Goal: Task Accomplishment & Management: Complete application form

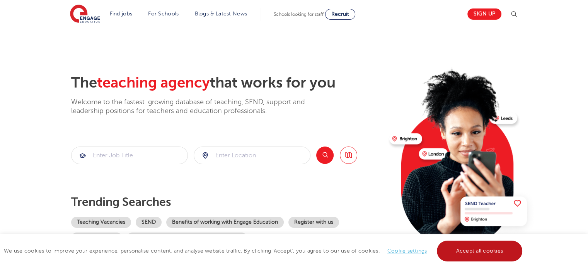
click at [455, 255] on link "Accept all cookies" at bounding box center [479, 251] width 86 height 21
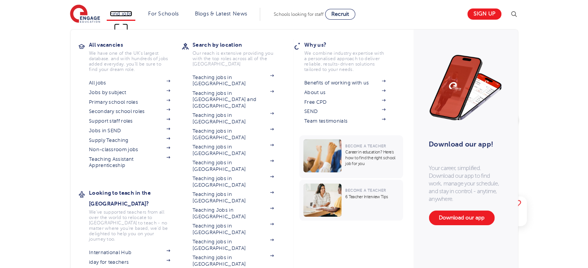
click at [125, 13] on link "Find jobs" at bounding box center [121, 14] width 23 height 6
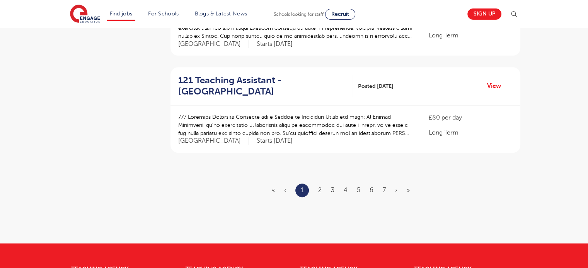
scroll to position [966, 0]
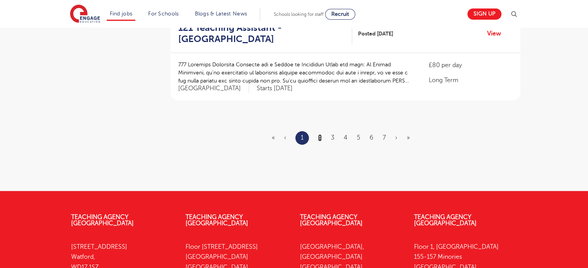
click at [321, 134] on link "2" at bounding box center [319, 137] width 3 height 7
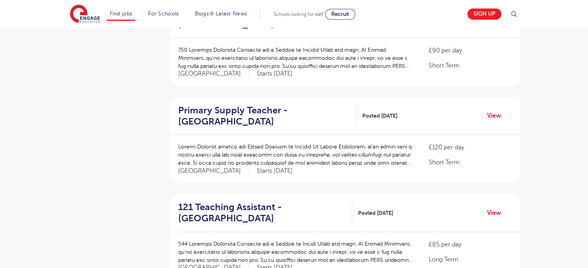
scroll to position [309, 0]
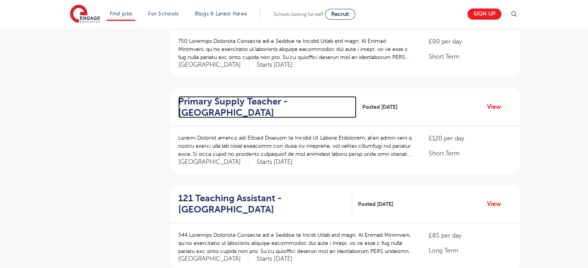
click at [250, 98] on h2 "Primary Supply Teacher - Watford" at bounding box center [264, 107] width 172 height 22
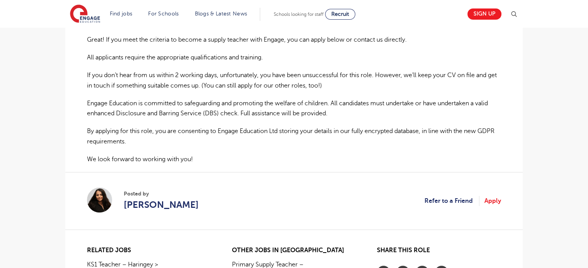
scroll to position [579, 0]
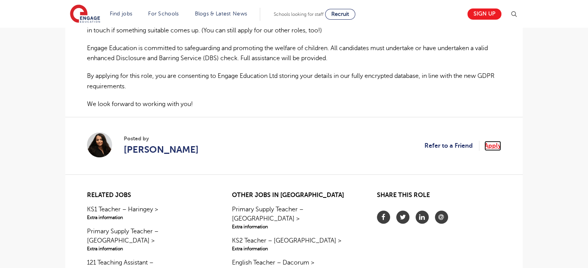
drag, startPoint x: 490, startPoint y: 127, endPoint x: 485, endPoint y: 128, distance: 5.1
click at [490, 141] on link "Apply" at bounding box center [492, 146] width 17 height 10
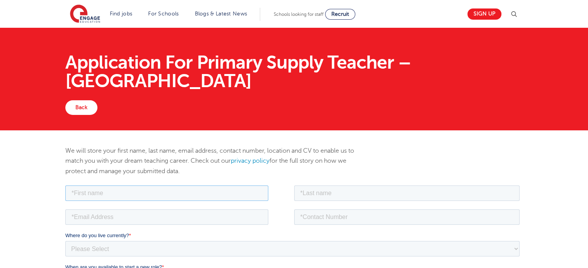
click at [153, 193] on input "text" at bounding box center [166, 192] width 203 height 15
type input "Angela"
click at [304, 196] on input "text" at bounding box center [407, 192] width 226 height 15
type input "Kalaitsidou"
click at [133, 214] on input "email" at bounding box center [166, 216] width 203 height 15
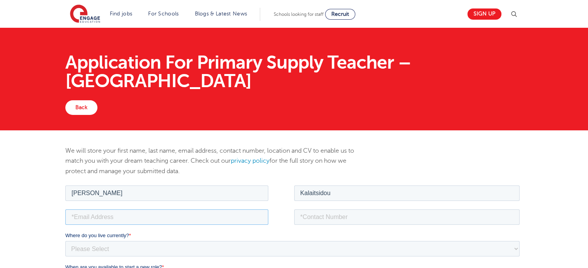
type input "angela.kalaitsidou@gmail.com"
click at [371, 225] on fieldset "angela.kalaitsidou@gmail.com" at bounding box center [293, 220] width 457 height 24
click at [362, 220] on input "tel" at bounding box center [407, 216] width 226 height 15
type input "+447950191878"
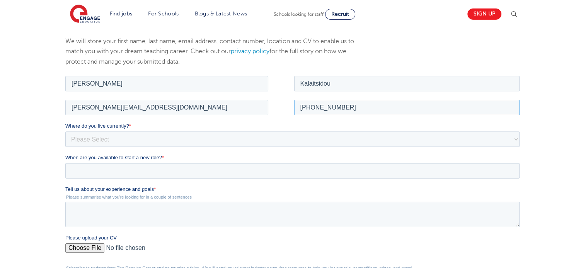
scroll to position [116, 0]
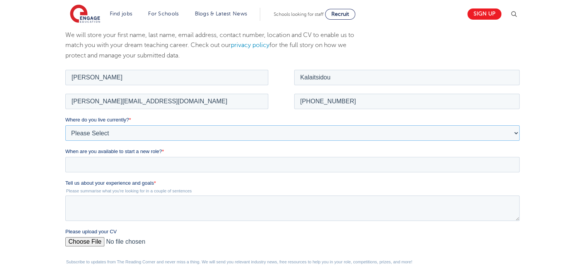
click at [88, 136] on select "Please Select UK Canada Ireland Australia New Zealand Europe USA South Africa J…" at bounding box center [292, 132] width 454 height 15
select select "UK"
click at [65, 125] on select "Please Select UK Canada Ireland Australia New Zealand Europe USA South Africa J…" at bounding box center [292, 132] width 454 height 15
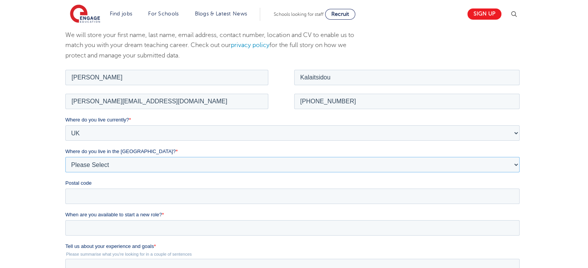
click at [109, 165] on select "Please Select Overseas Barnsley Bedfordshire Berkshire Bournemouth Bracknell Fo…" at bounding box center [292, 164] width 454 height 15
select select "Hertfordshire"
click at [65, 157] on select "Please Select Overseas Barnsley Bedfordshire Berkshire Bournemouth Bracknell Fo…" at bounding box center [292, 164] width 454 height 15
click at [94, 190] on input "Postal code" at bounding box center [292, 195] width 454 height 15
type input "WD6 1SD"
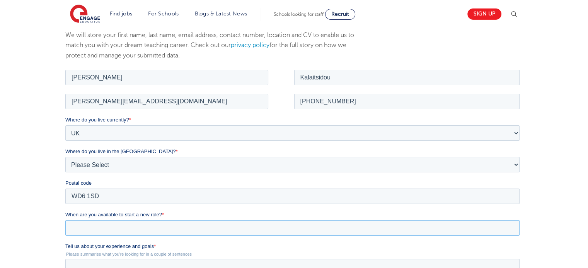
click at [104, 224] on input "When are you available to start a new role? *" at bounding box center [292, 227] width 454 height 15
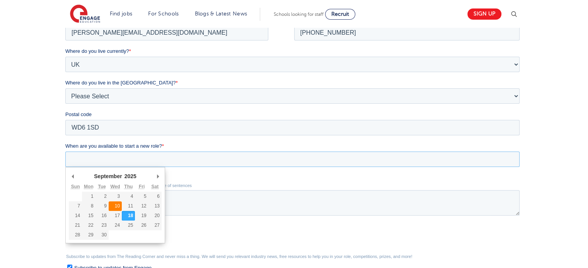
scroll to position [193, 0]
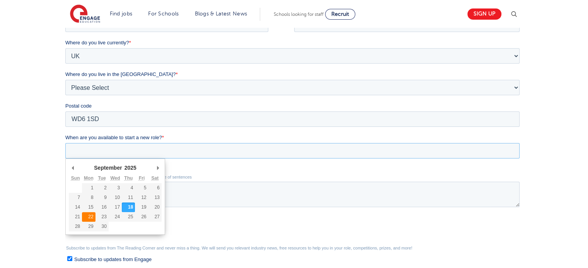
type div "2025-09-22"
type input "2025/09/22"
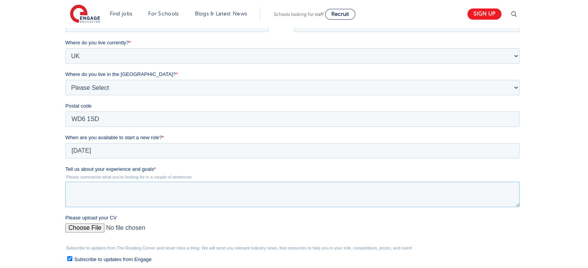
click at [96, 196] on textarea "Tell us about your experience and goals *" at bounding box center [292, 194] width 454 height 25
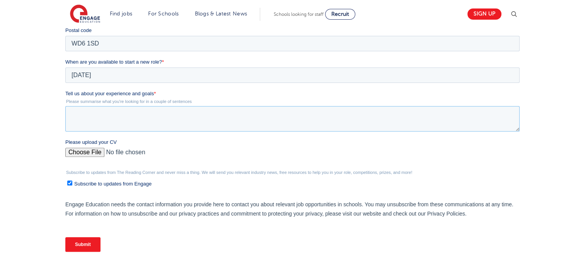
scroll to position [270, 0]
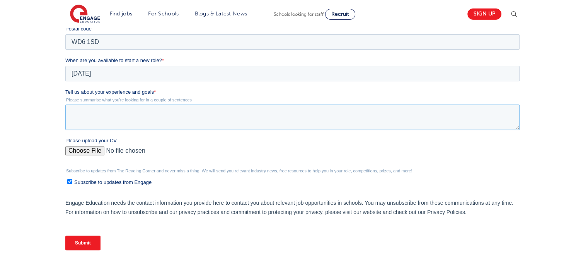
click at [129, 114] on textarea "Tell us about your experience and goals *" at bounding box center [292, 117] width 454 height 25
paste textarea "With over 18 years of experience in customer service, education support, and ad…"
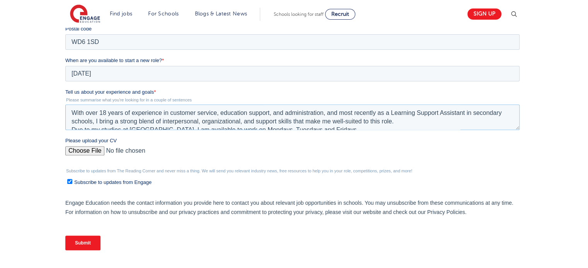
scroll to position [54, 0]
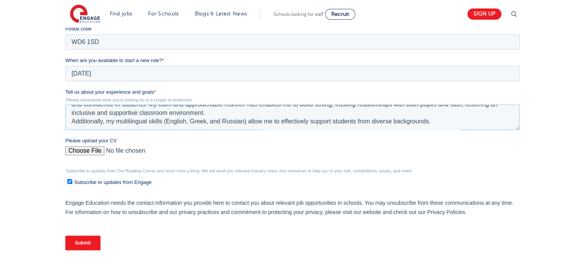
type textarea "With over 18 years of experience in customer service, education support, and ad…"
drag, startPoint x: 90, startPoint y: 240, endPoint x: 95, endPoint y: 240, distance: 5.4
click at [91, 240] on input "Submit" at bounding box center [82, 243] width 35 height 15
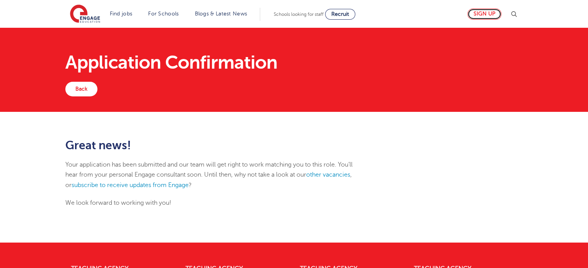
click at [479, 17] on link "Sign up" at bounding box center [484, 13] width 34 height 11
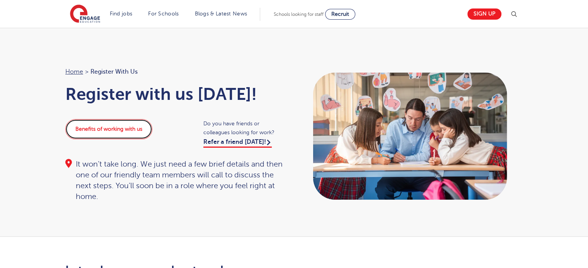
click at [119, 131] on link "Benefits of working with us" at bounding box center [108, 129] width 87 height 20
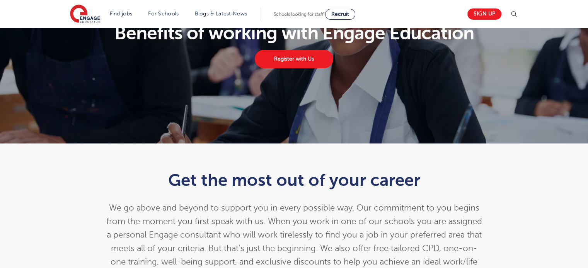
scroll to position [39, 0]
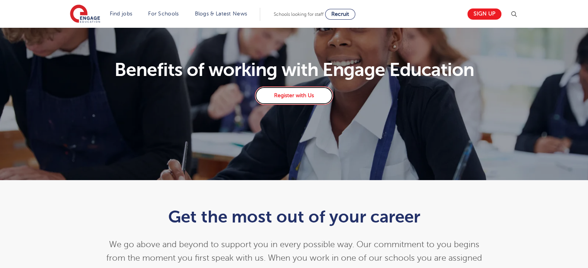
click at [296, 99] on link "Register with Us" at bounding box center [294, 96] width 78 height 19
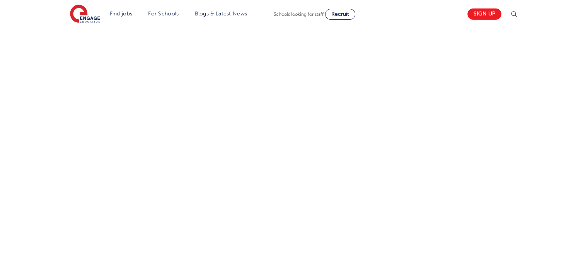
scroll to position [425, 0]
